Goal: Information Seeking & Learning: Understand process/instructions

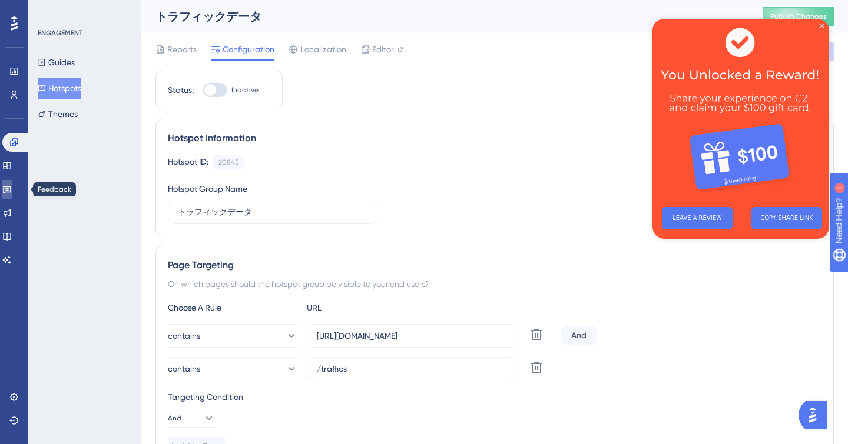
click at [11, 187] on icon at bounding box center [7, 191] width 8 height 8
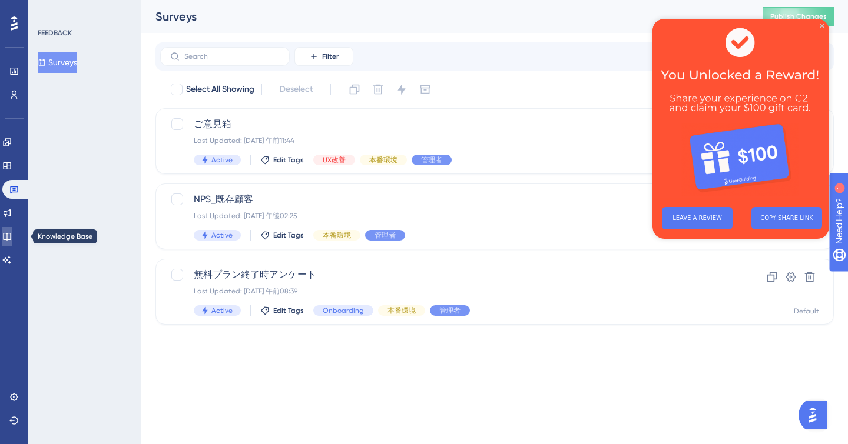
click at [12, 234] on icon at bounding box center [6, 236] width 9 height 9
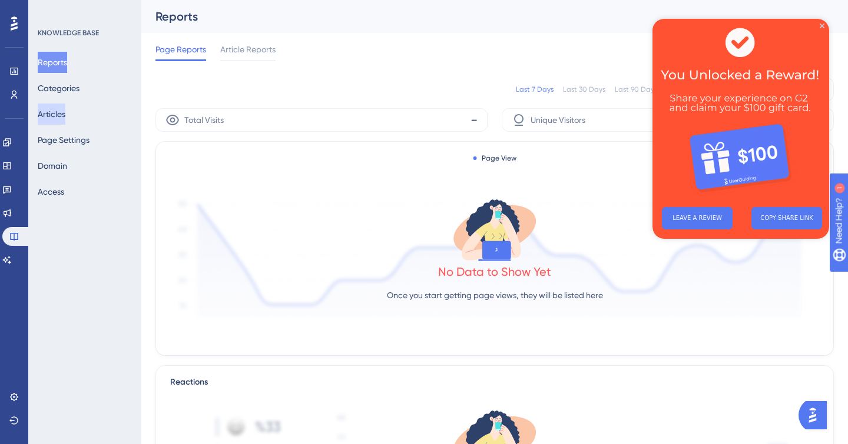
click at [61, 116] on button "Articles" at bounding box center [52, 114] width 28 height 21
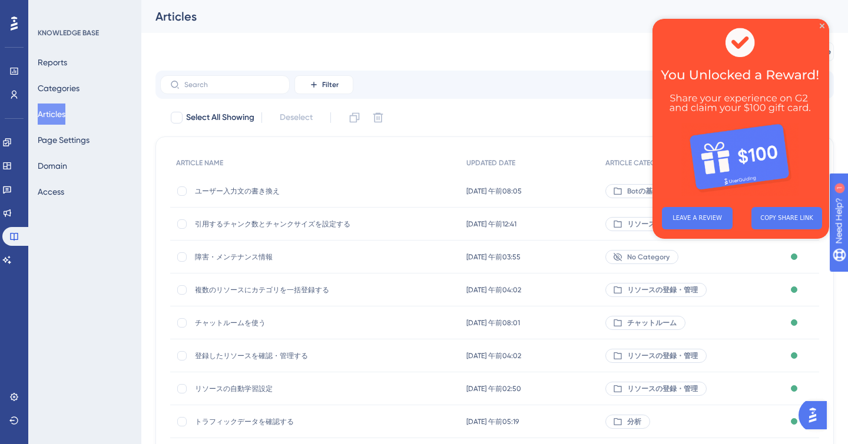
click at [824, 25] on img at bounding box center [740, 108] width 177 height 179
click at [822, 25] on icon "Close Preview" at bounding box center [821, 26] width 5 height 5
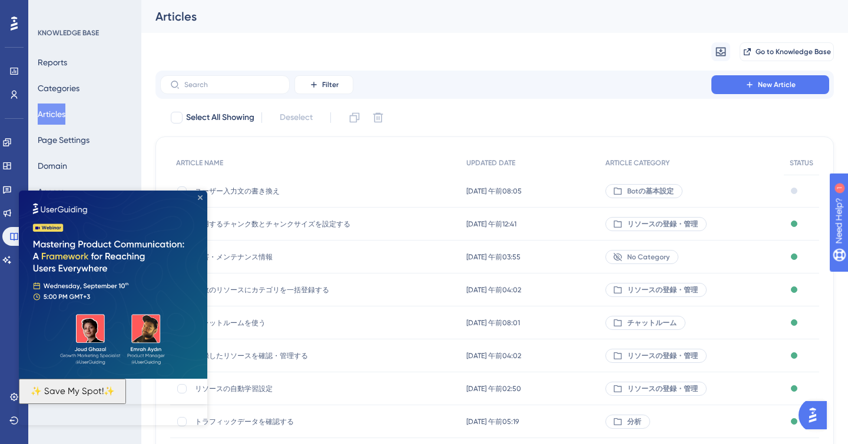
drag, startPoint x: 201, startPoint y: 198, endPoint x: 220, endPoint y: 389, distance: 191.6
click at [201, 198] on icon "Close Preview" at bounding box center [200, 197] width 5 height 5
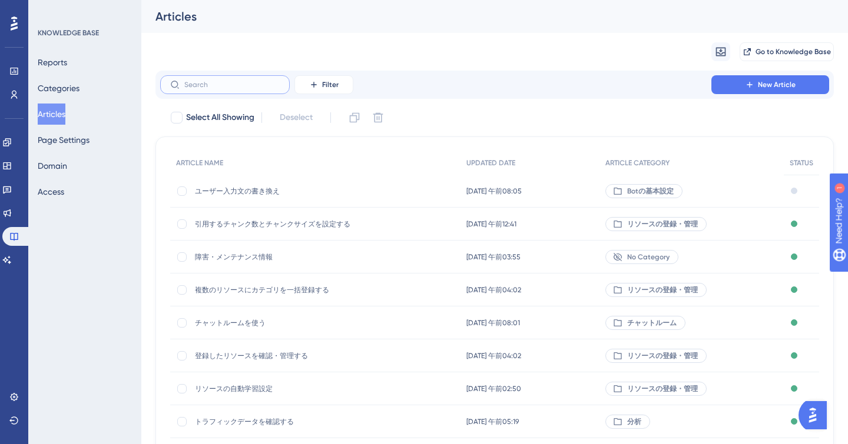
click at [238, 84] on input "text" at bounding box center [231, 85] width 95 height 8
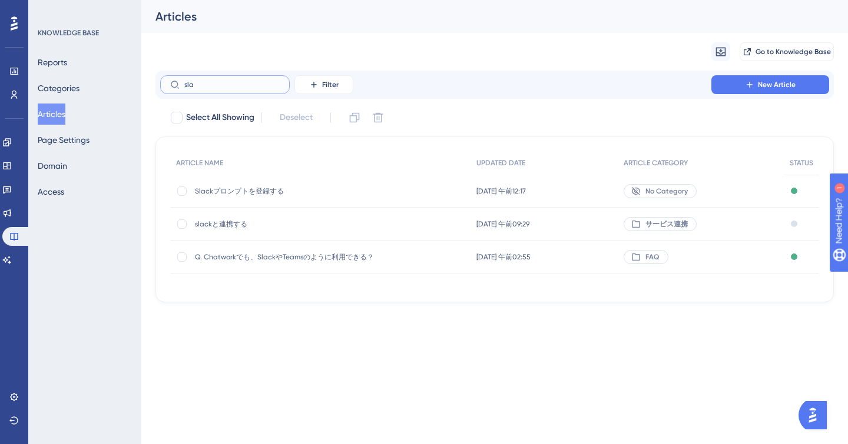
type input "sla"
click at [234, 222] on span "slackと連携する" at bounding box center [289, 224] width 188 height 9
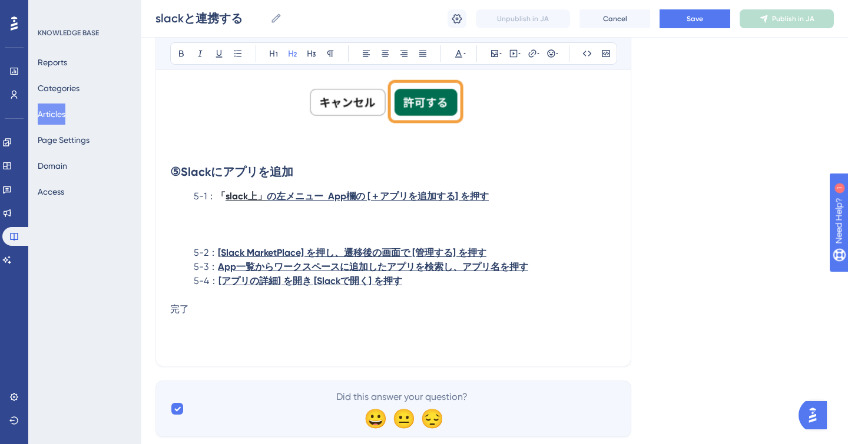
scroll to position [7844, 0]
click at [498, 217] on p at bounding box center [393, 210] width 446 height 14
click at [278, 226] on p at bounding box center [393, 224] width 446 height 14
click at [277, 217] on p at bounding box center [393, 210] width 446 height 14
click at [499, 54] on icon at bounding box center [500, 53] width 2 height 9
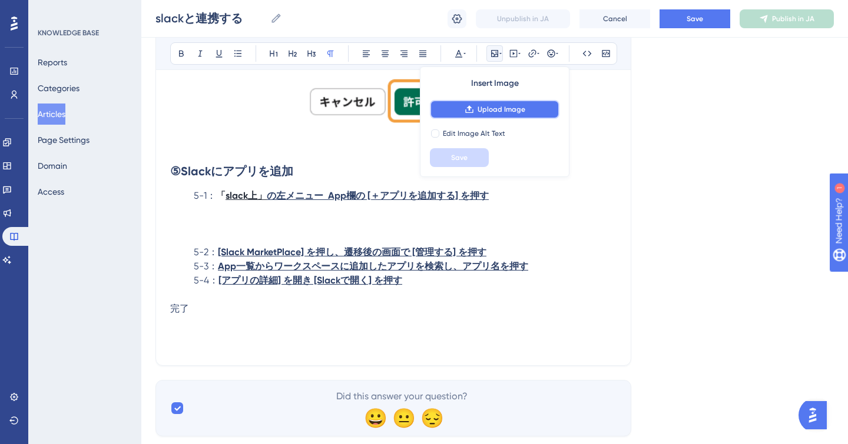
click at [493, 113] on span "Upload Image" at bounding box center [501, 109] width 48 height 9
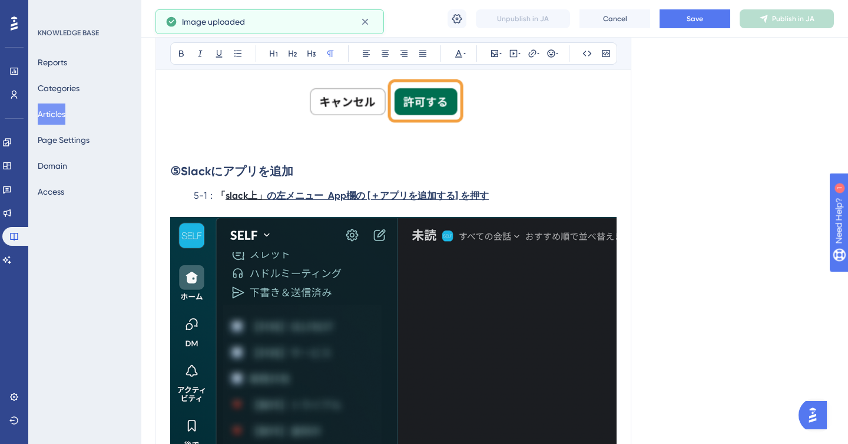
scroll to position [7850, 0]
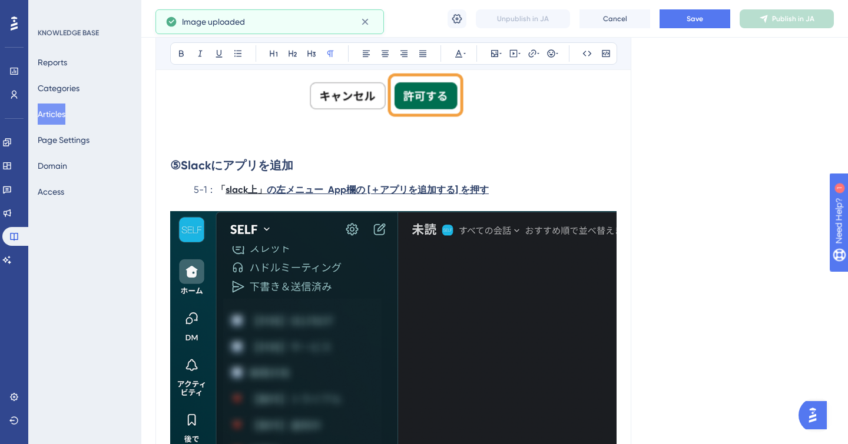
click at [378, 211] on p at bounding box center [393, 204] width 446 height 14
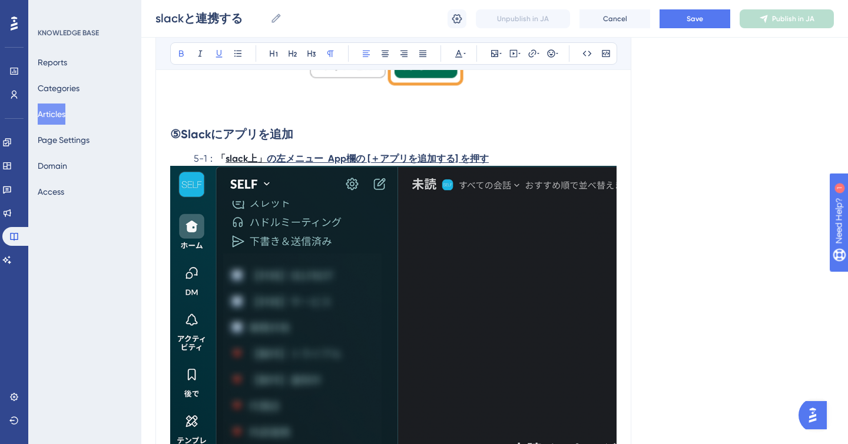
scroll to position [7864, 0]
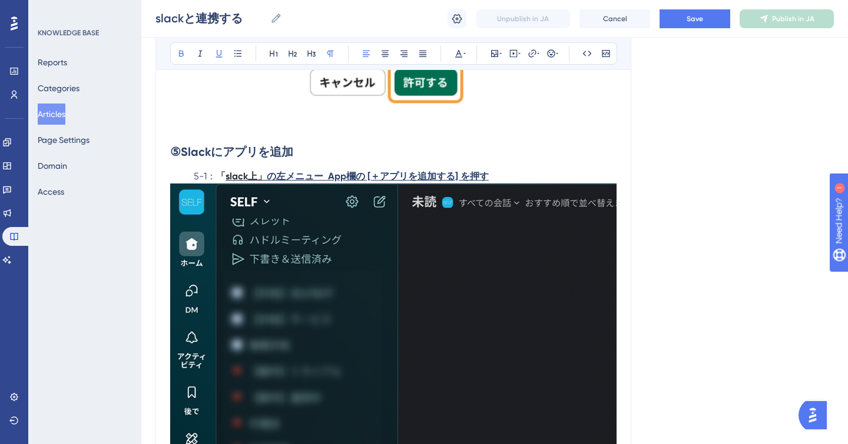
click at [494, 181] on p "5-1： 「 slack上」 の左メニュー App欄の [＋アプリを追加する] を押す" at bounding box center [393, 177] width 446 height 14
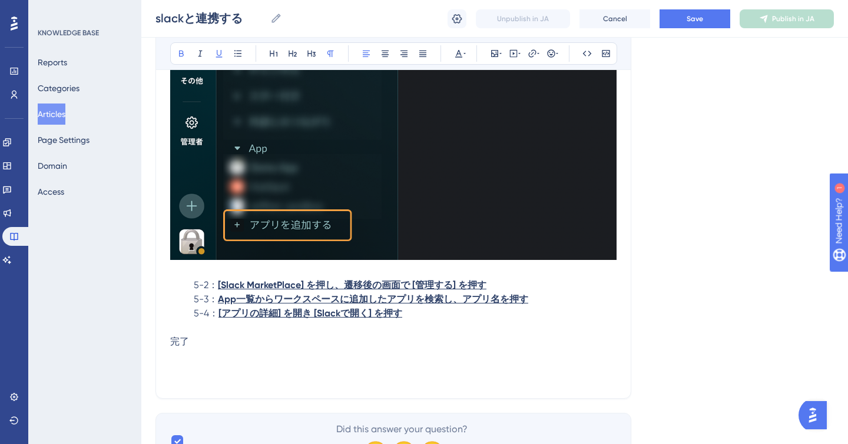
scroll to position [8334, 0]
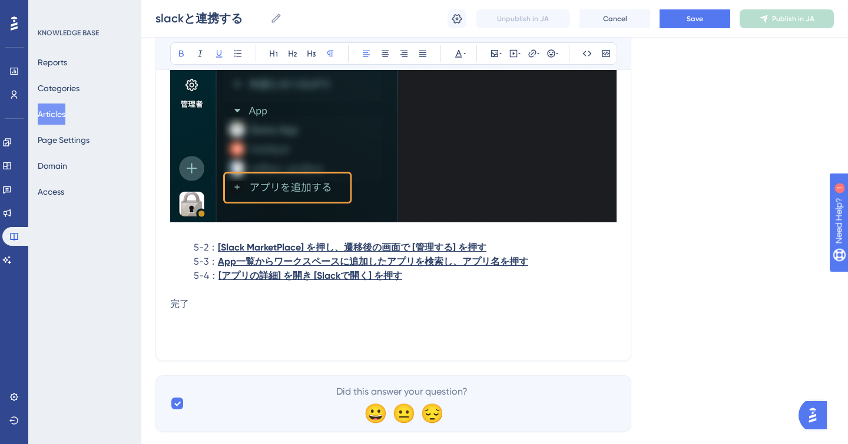
click at [501, 253] on p "5-2： [Slack MarketPlace] を押し、遷移後の画面で [管理する] を押す" at bounding box center [393, 248] width 446 height 14
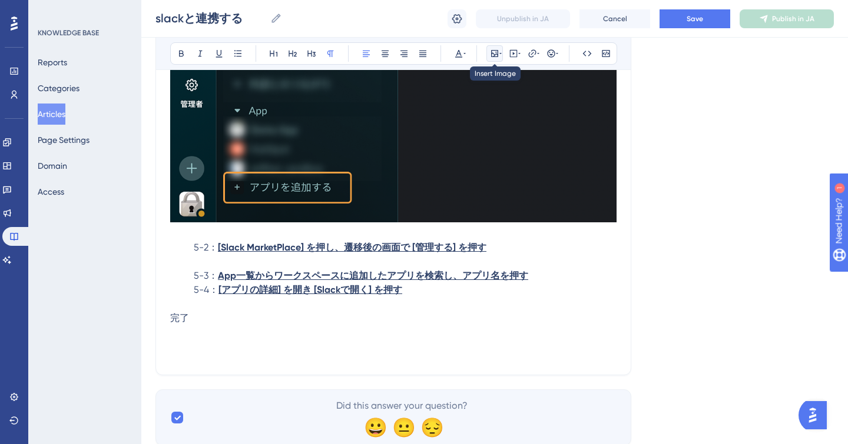
click at [497, 52] on icon at bounding box center [494, 53] width 7 height 7
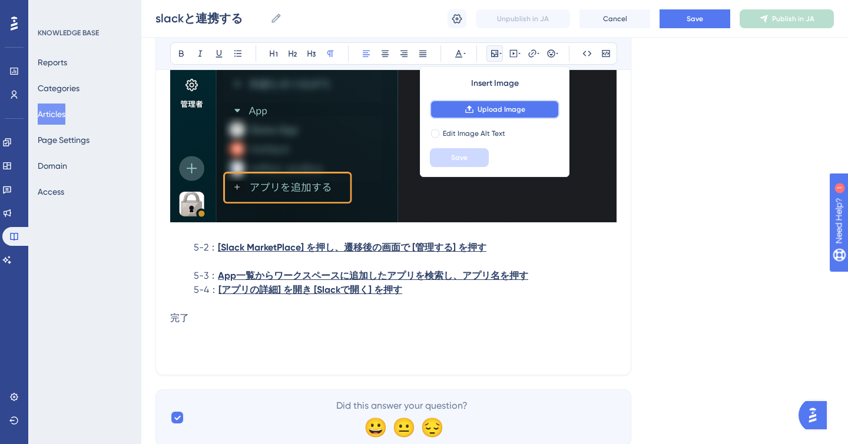
click at [498, 111] on span "Upload Image" at bounding box center [501, 109] width 48 height 9
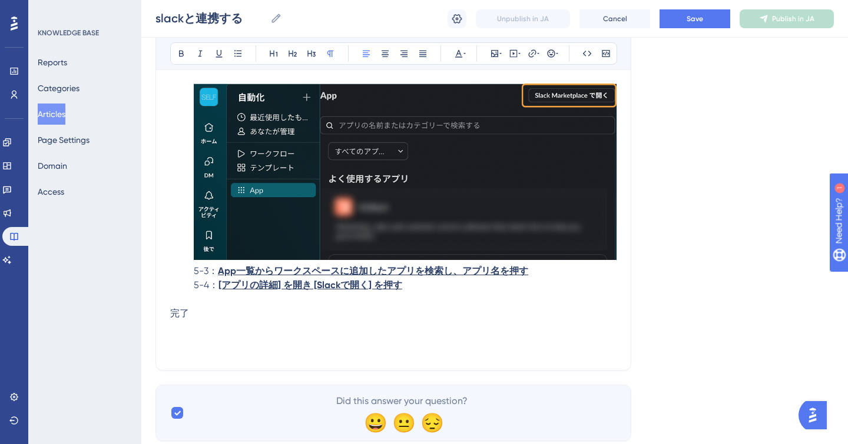
scroll to position [8562, 0]
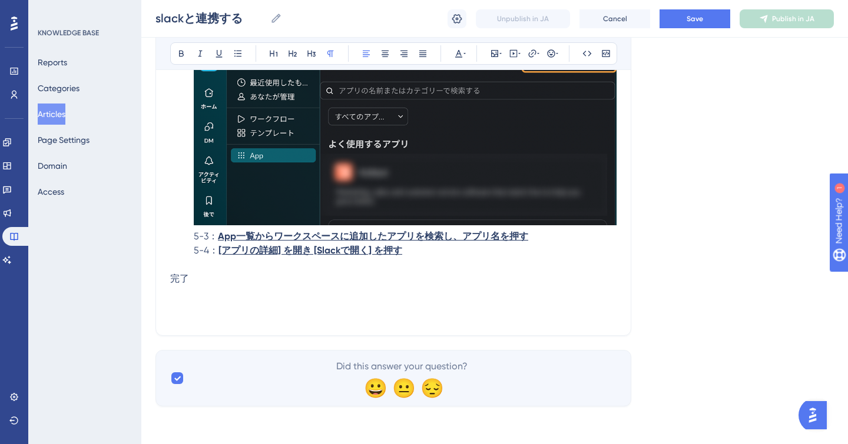
click at [537, 242] on p "5-3： App一覧からワークスペースに追加したアプリを検索し、アプリ名を押す" at bounding box center [393, 146] width 446 height 195
